Goal: Information Seeking & Learning: Learn about a topic

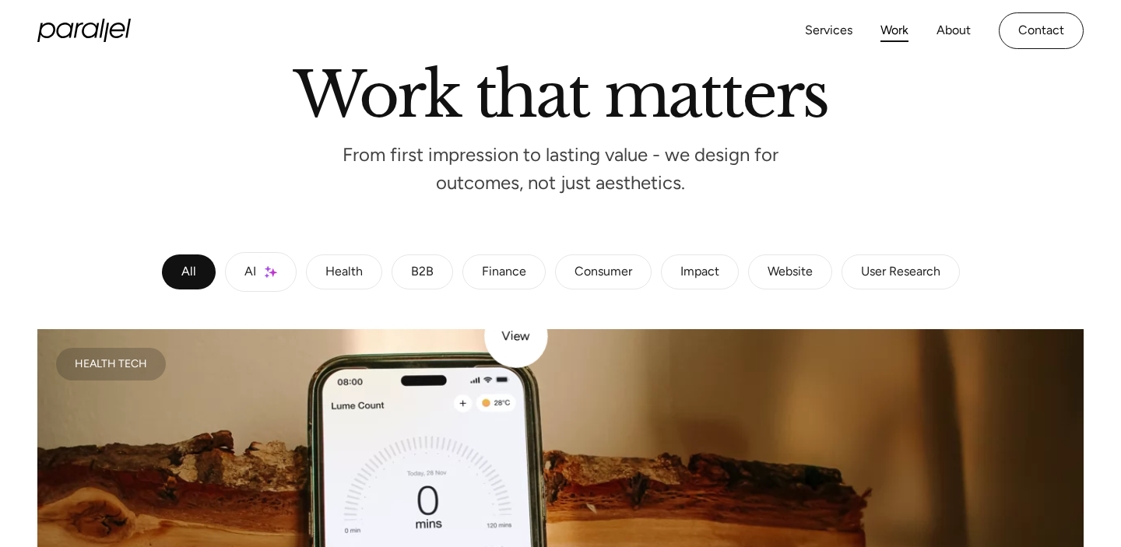
scroll to position [122, 0]
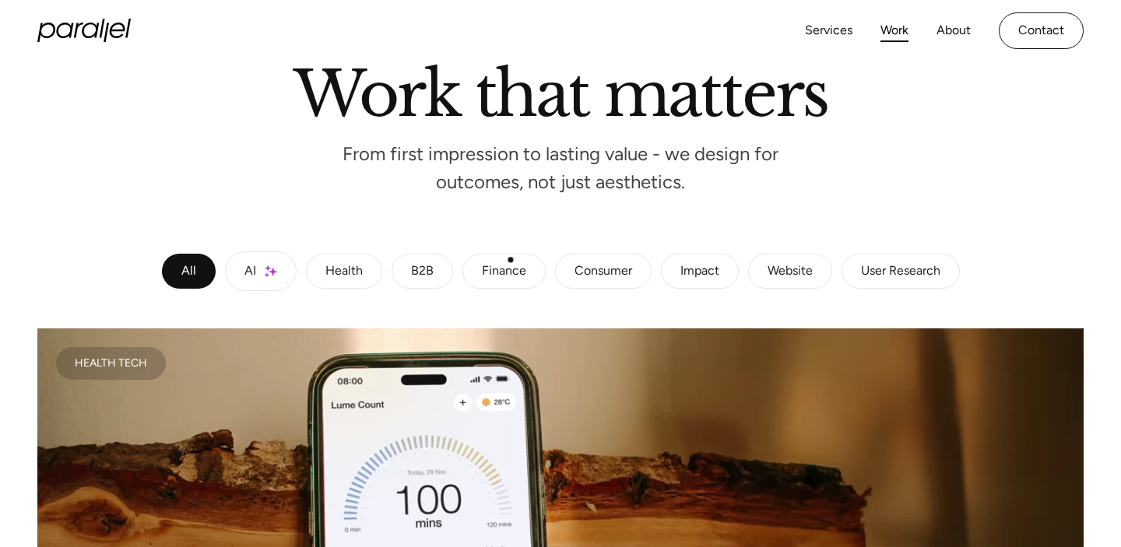
click at [509, 262] on link "Finance" at bounding box center [503, 272] width 83 height 36
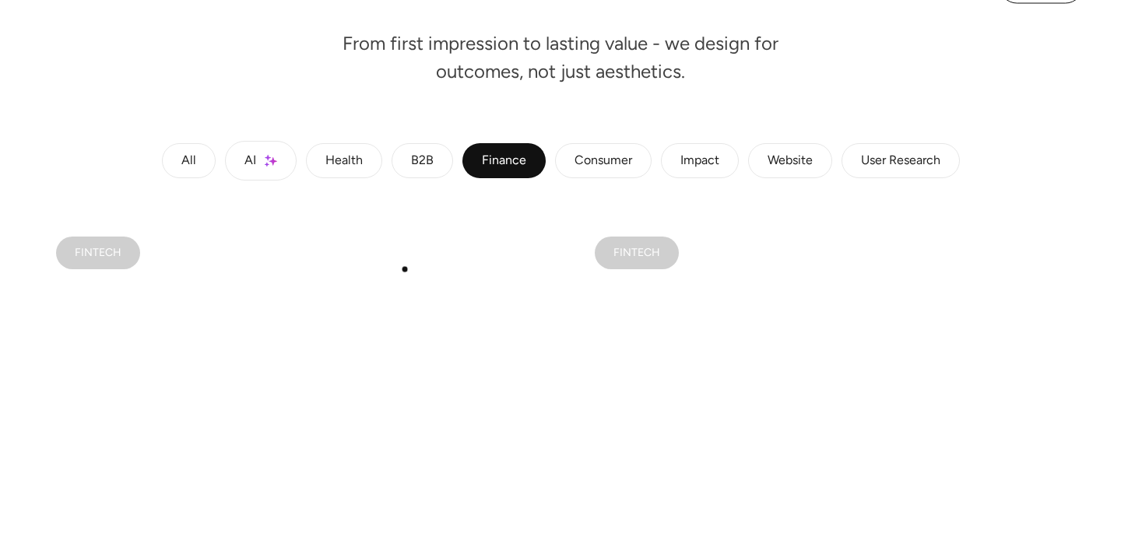
scroll to position [297, 0]
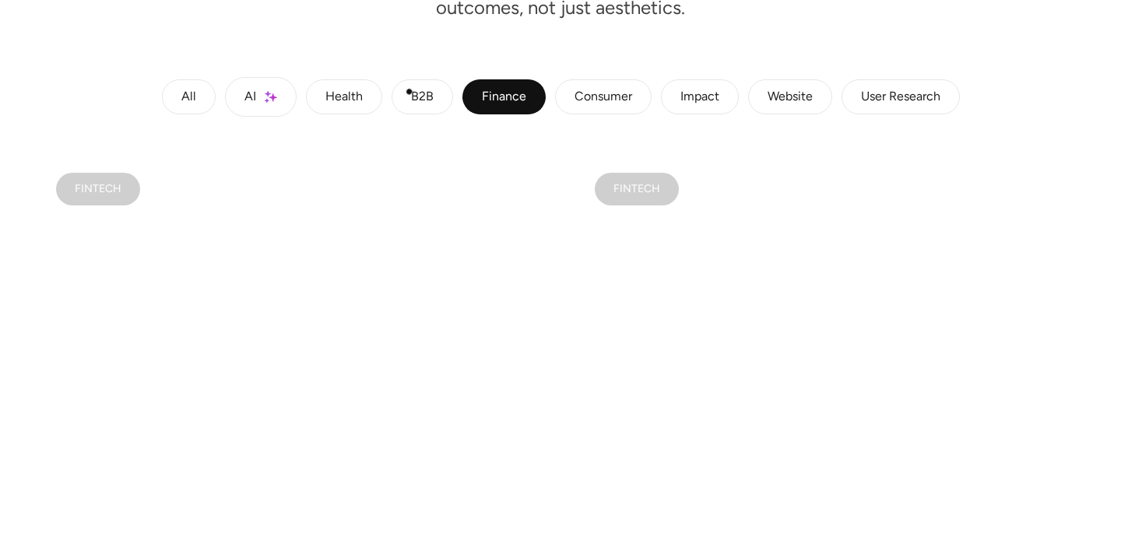
click at [411, 93] on div "B2B" at bounding box center [422, 97] width 23 height 9
click at [343, 100] on div "Health" at bounding box center [343, 97] width 37 height 9
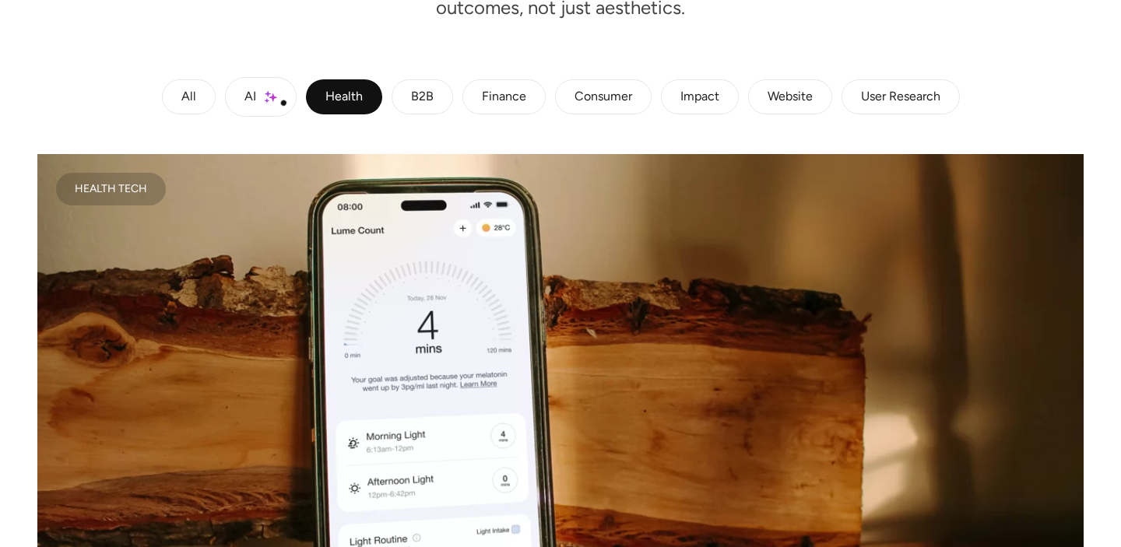
click at [277, 104] on link "AI" at bounding box center [261, 97] width 72 height 40
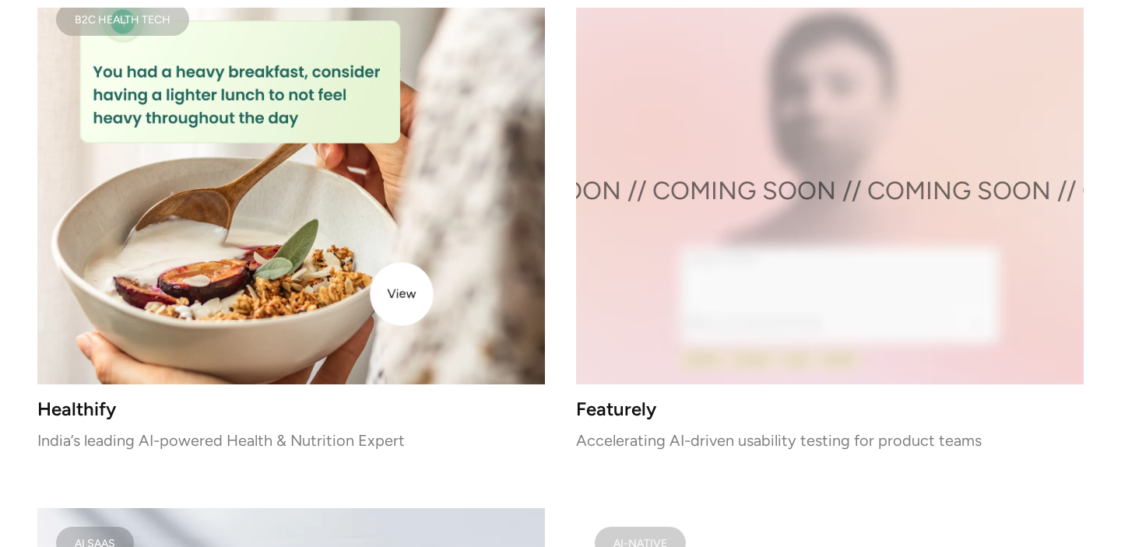
scroll to position [1523, 0]
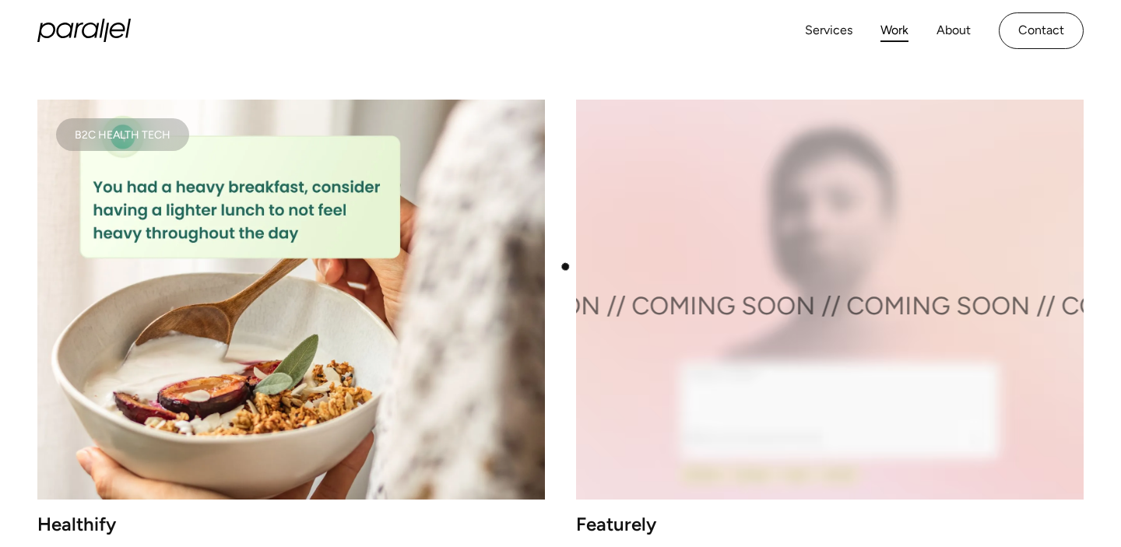
click at [564, 266] on div "Health Tech Lume Health Shaping daily health habits through behavior-led design…" at bounding box center [560, 531] width 1046 height 3207
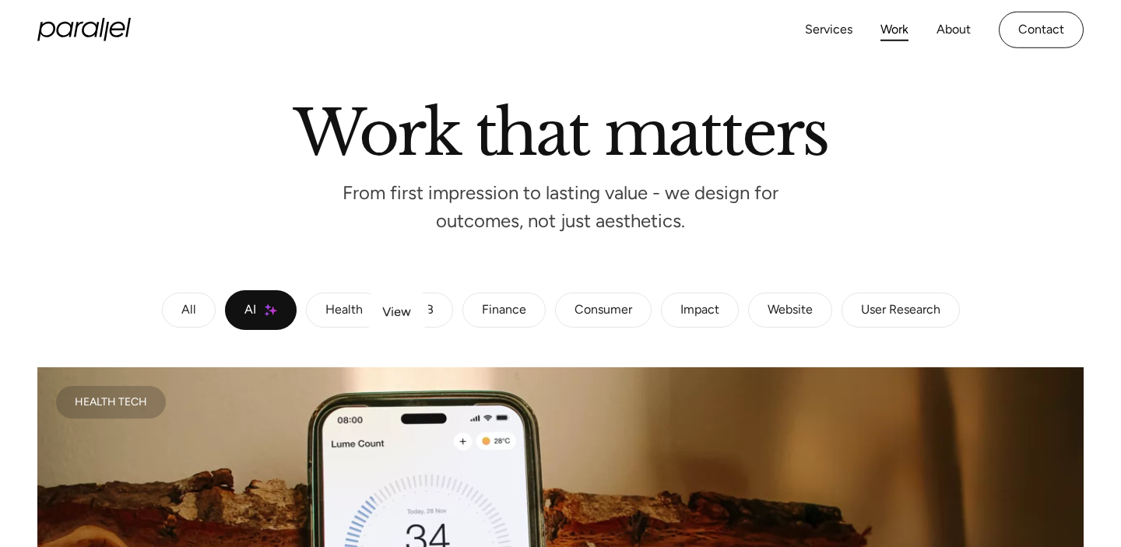
scroll to position [0, 0]
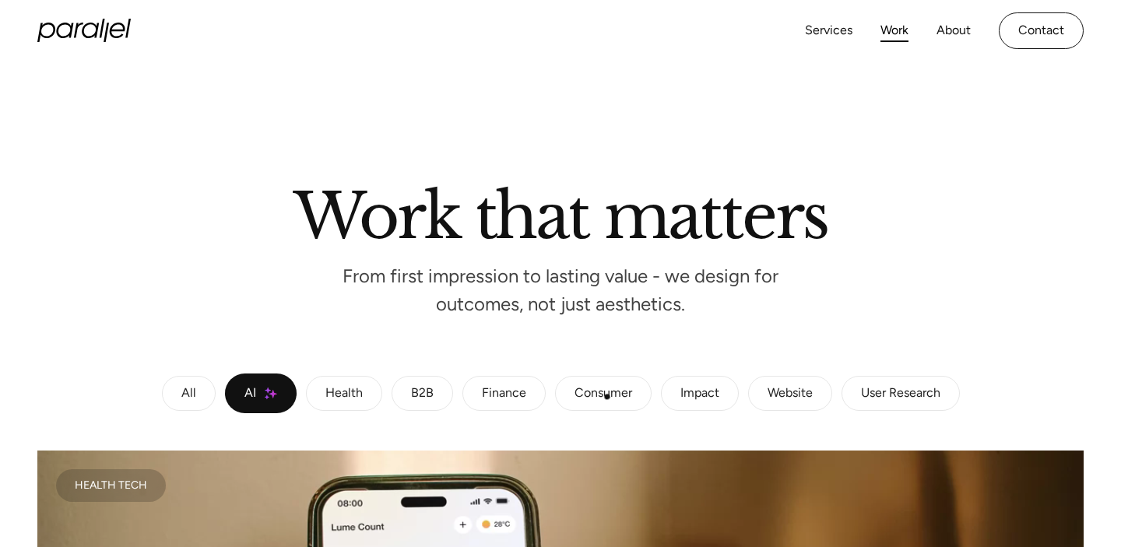
click at [608, 396] on div "Consumer" at bounding box center [604, 393] width 58 height 9
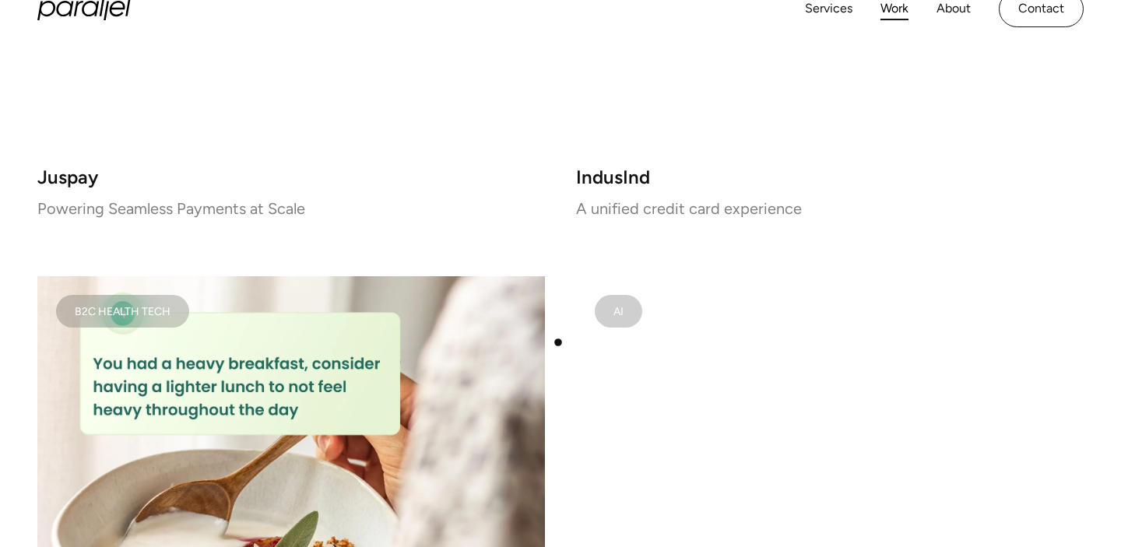
scroll to position [675, 0]
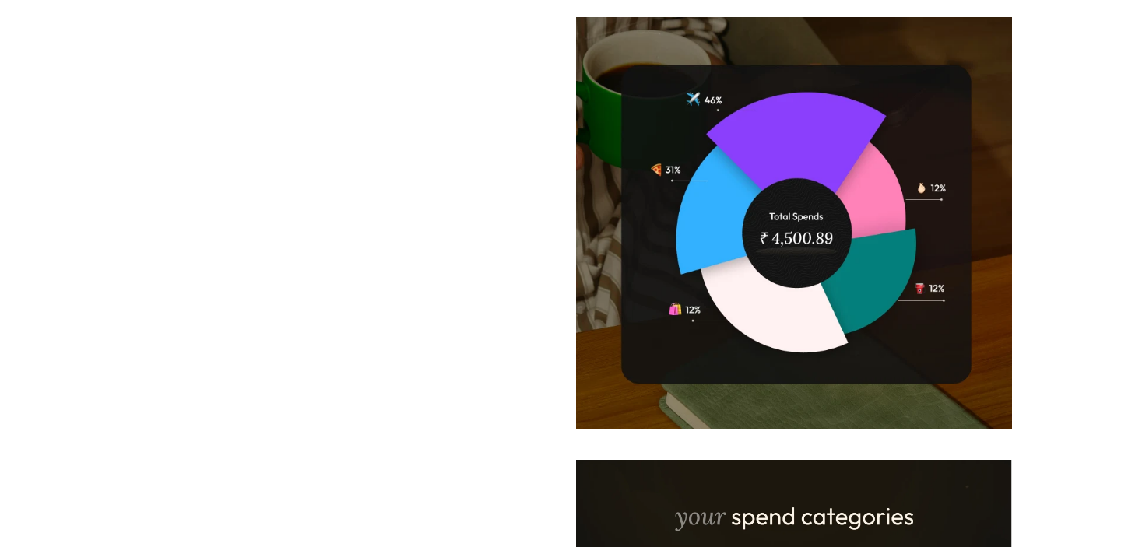
scroll to position [4750, 0]
